Goal: Information Seeking & Learning: Learn about a topic

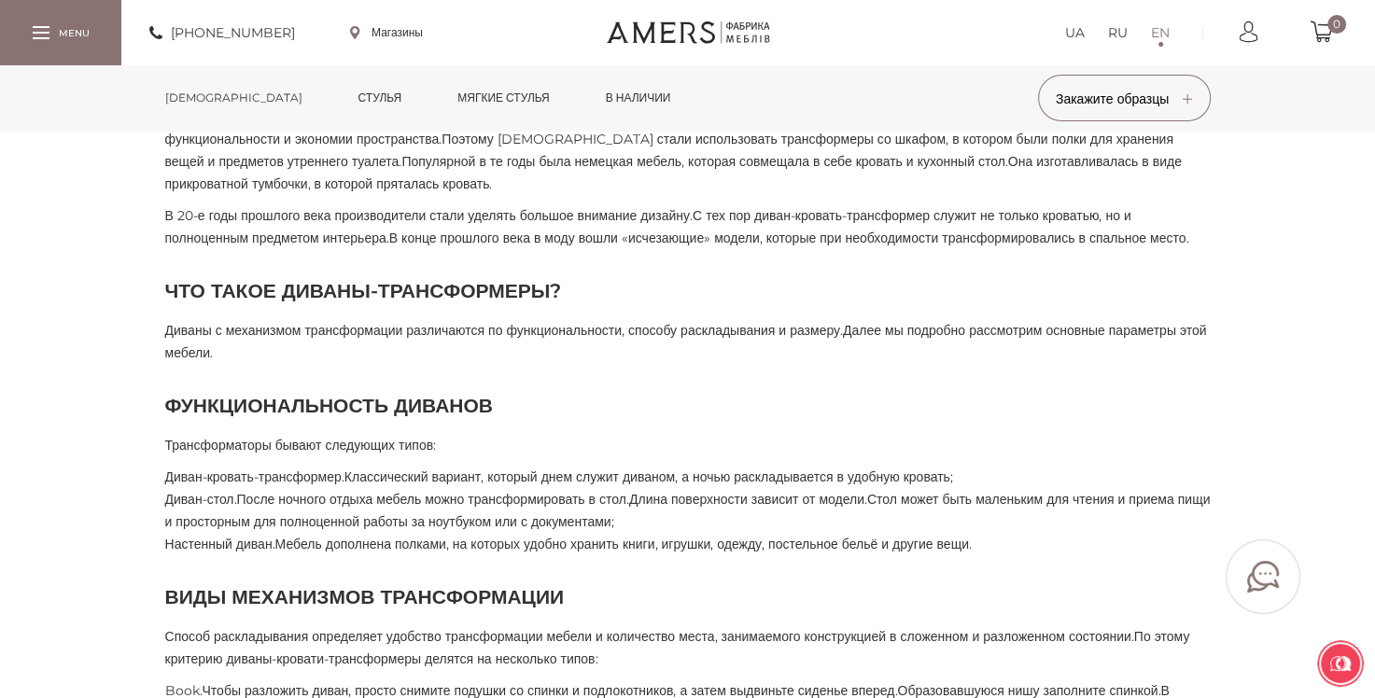
scroll to position [807, 0]
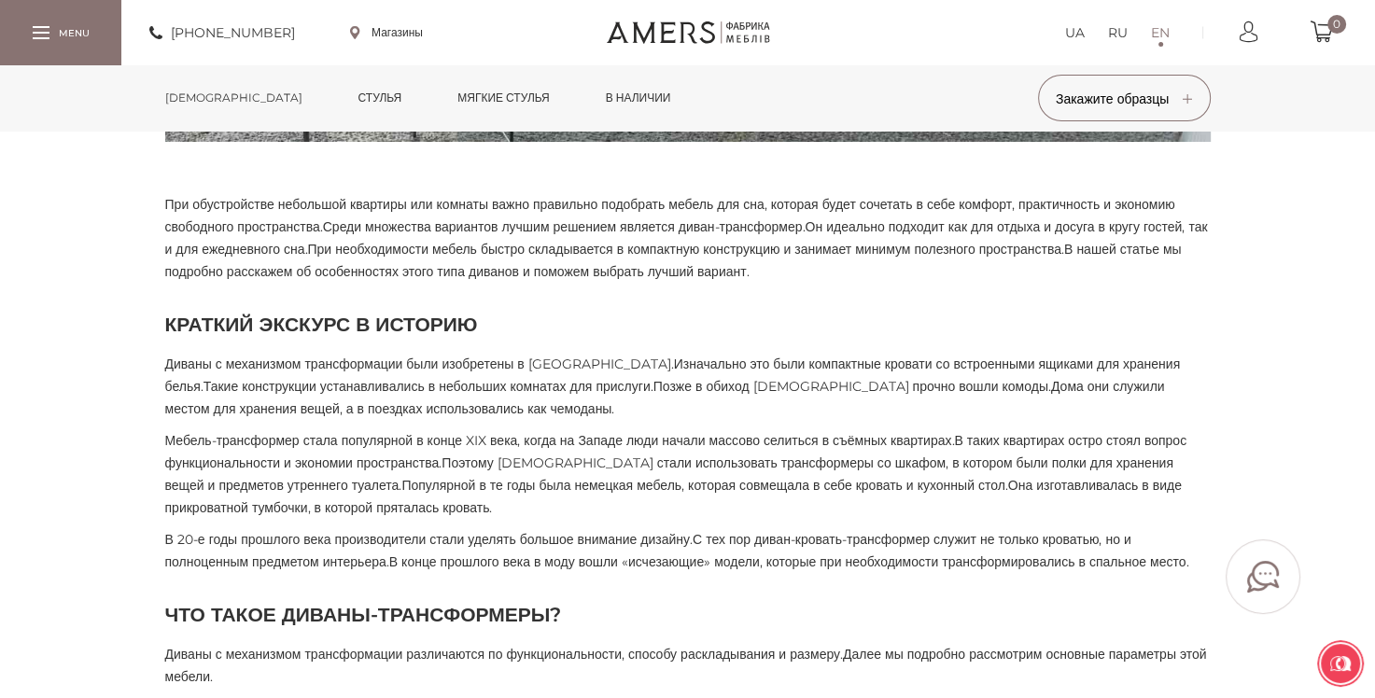
click at [196, 96] on ya-tr-span "[DEMOGRAPHIC_DATA]" at bounding box center [233, 98] width 137 height 14
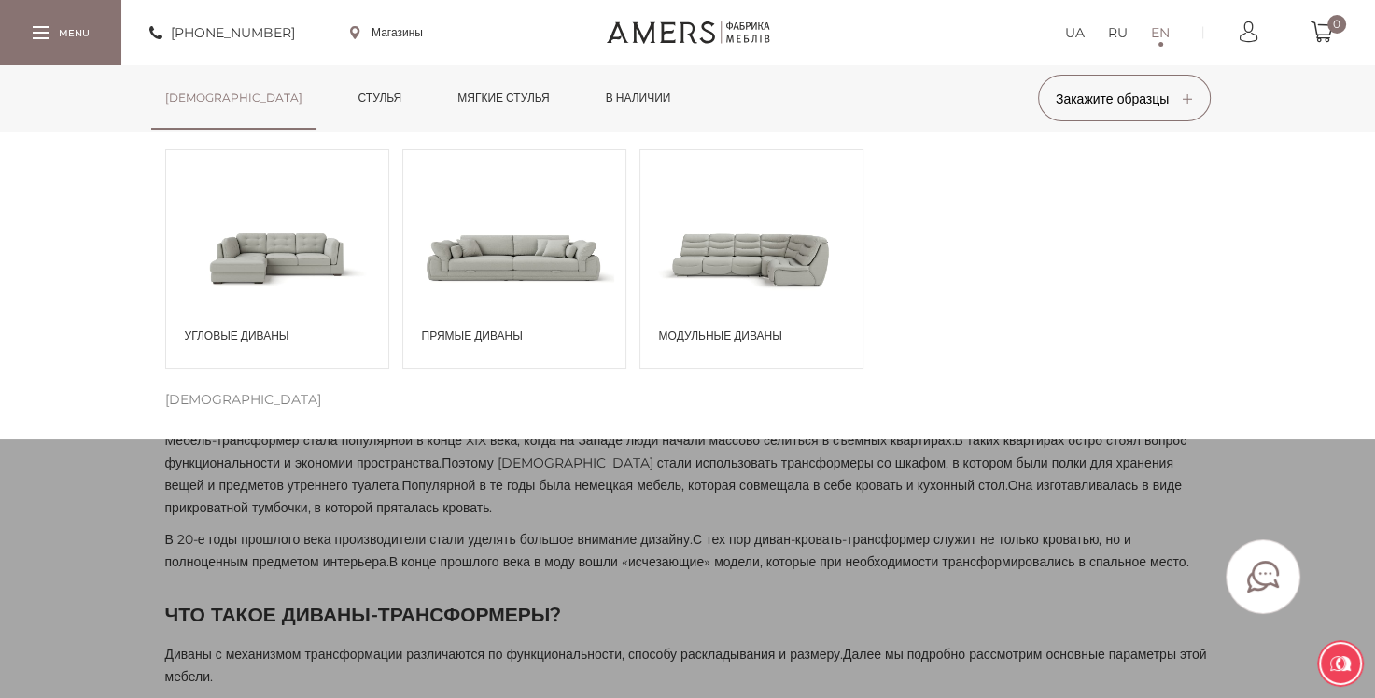
click at [468, 340] on span "Прямые диваны" at bounding box center [519, 336] width 194 height 17
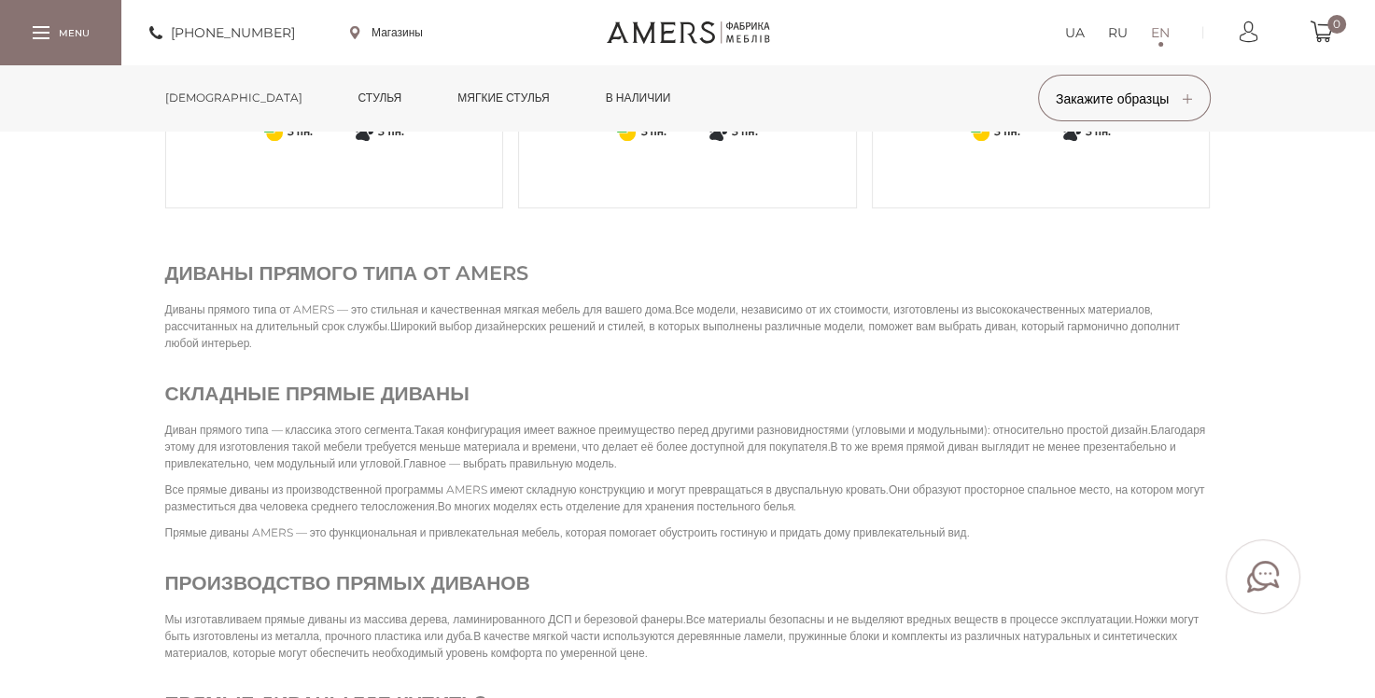
scroll to position [2333, 0]
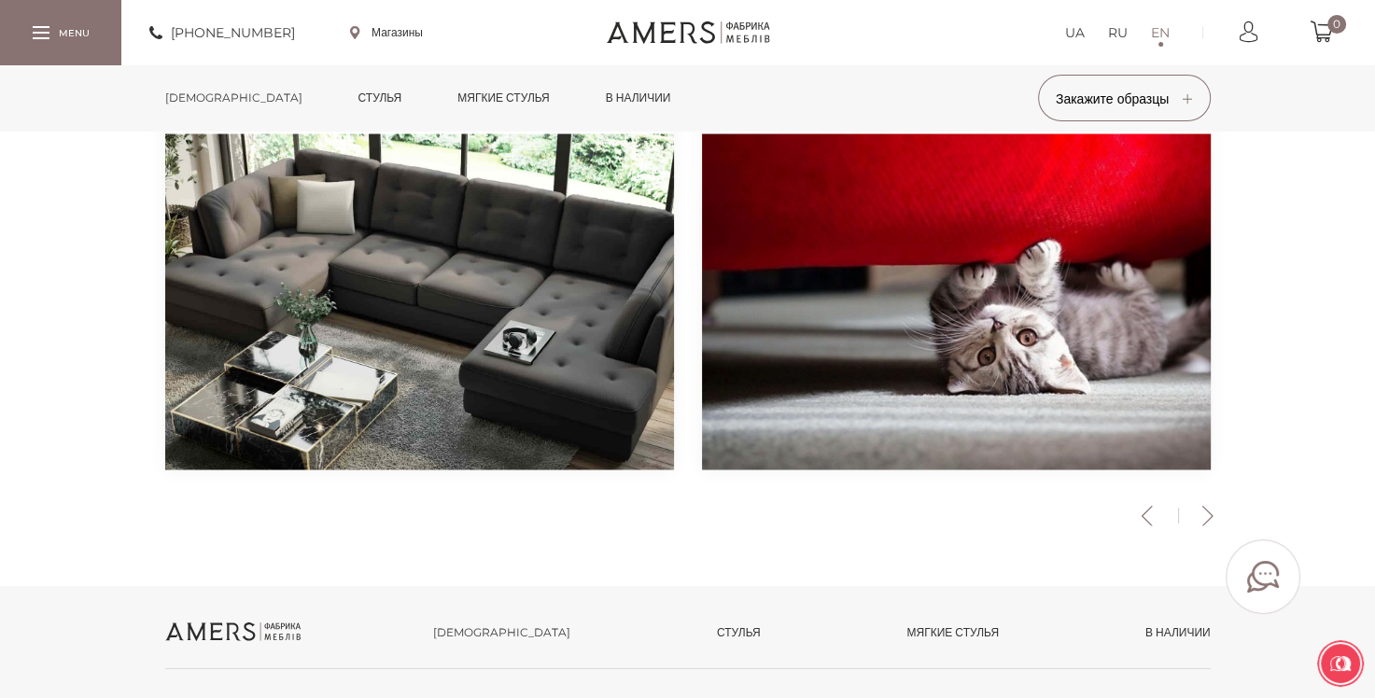
scroll to position [3320, 0]
